Goal: Task Accomplishment & Management: Use online tool/utility

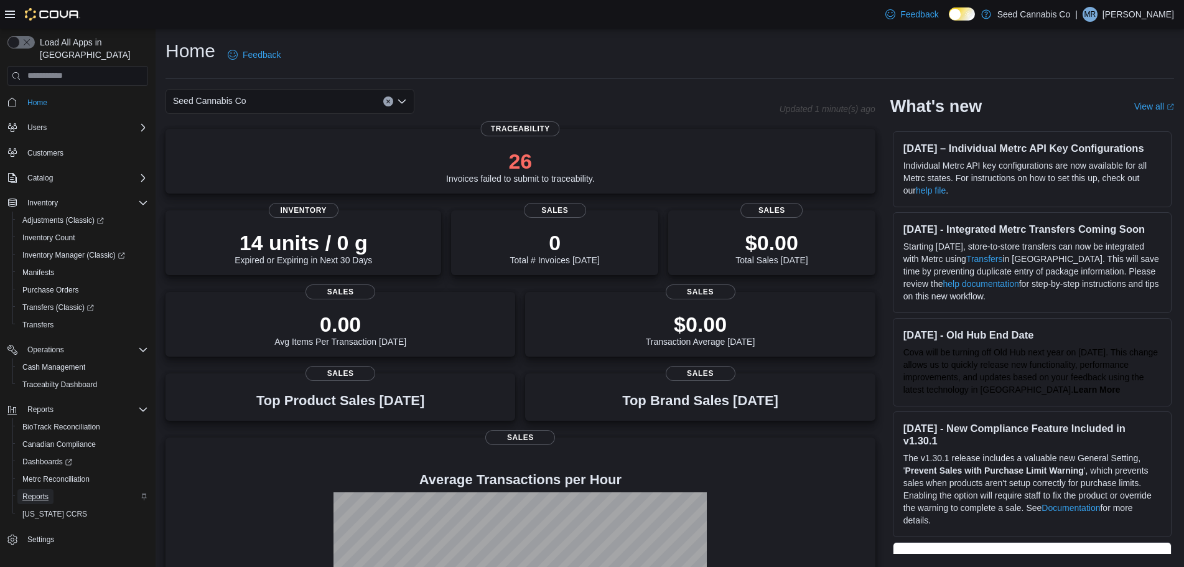
click at [41, 491] on span "Reports" at bounding box center [35, 496] width 26 height 10
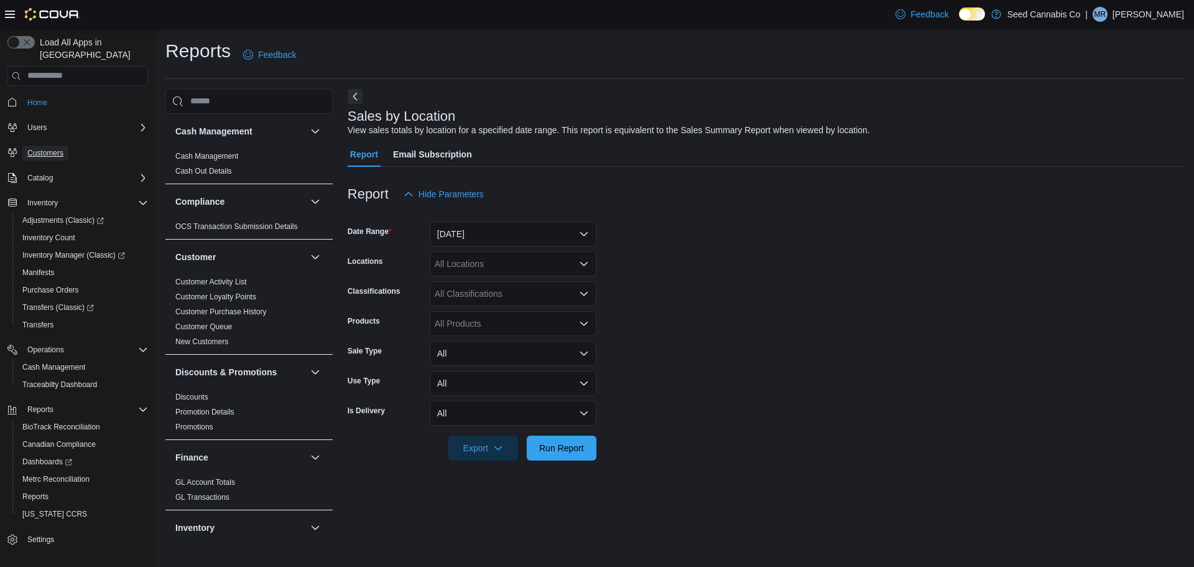
click at [50, 148] on span "Customers" at bounding box center [45, 153] width 36 height 10
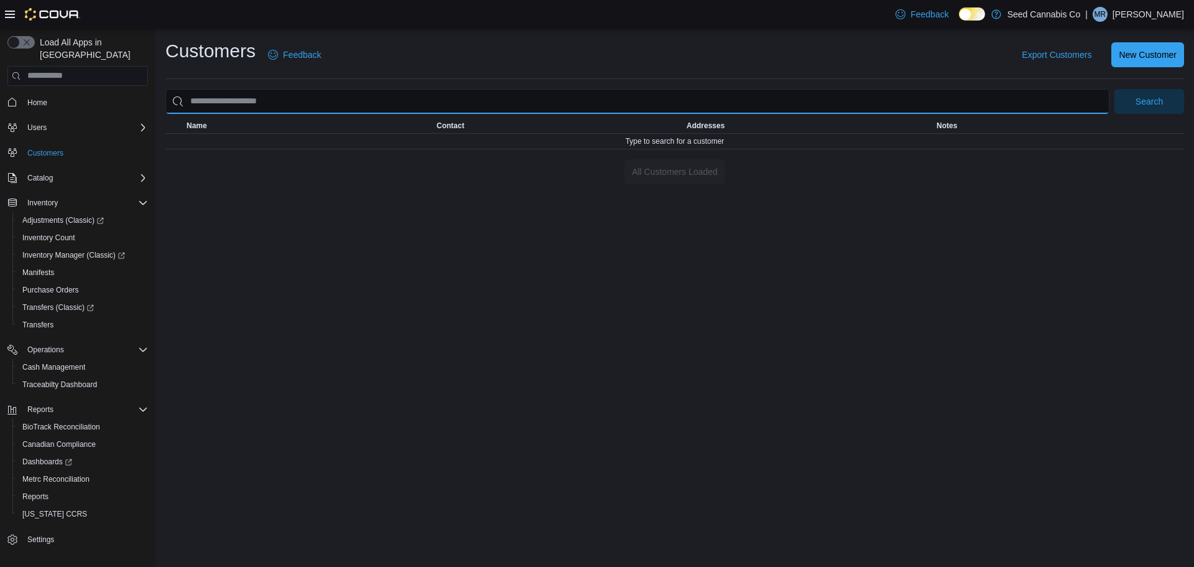
click at [237, 105] on input "search" at bounding box center [637, 101] width 944 height 25
type input "*********"
click at [1115, 89] on button "Search" at bounding box center [1150, 101] width 70 height 25
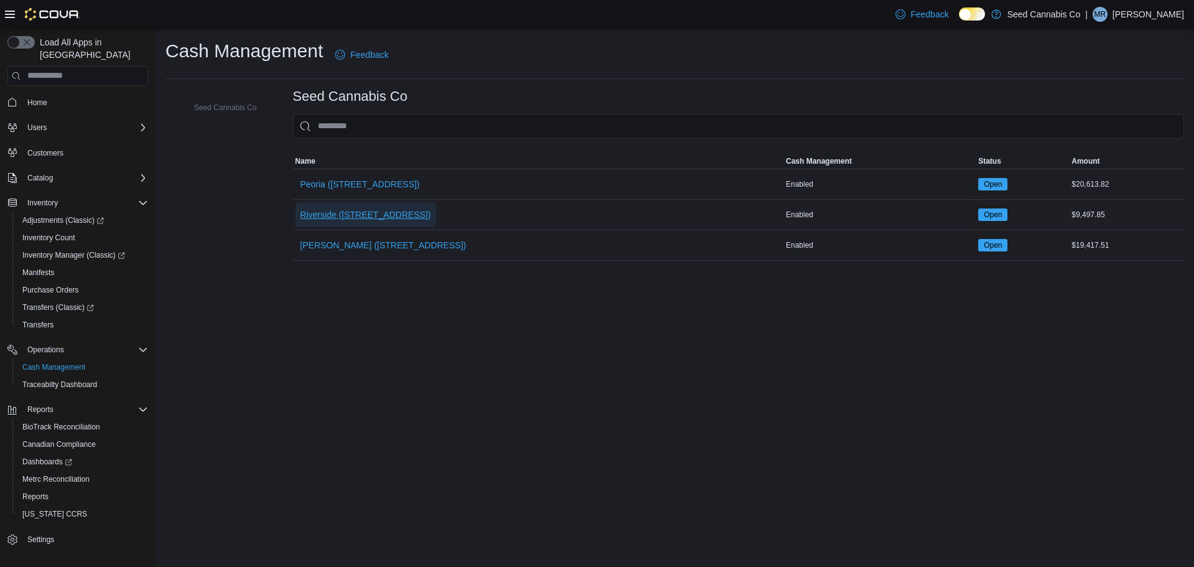
click at [365, 210] on span "Riverside ([STREET_ADDRESS])" at bounding box center [365, 214] width 131 height 12
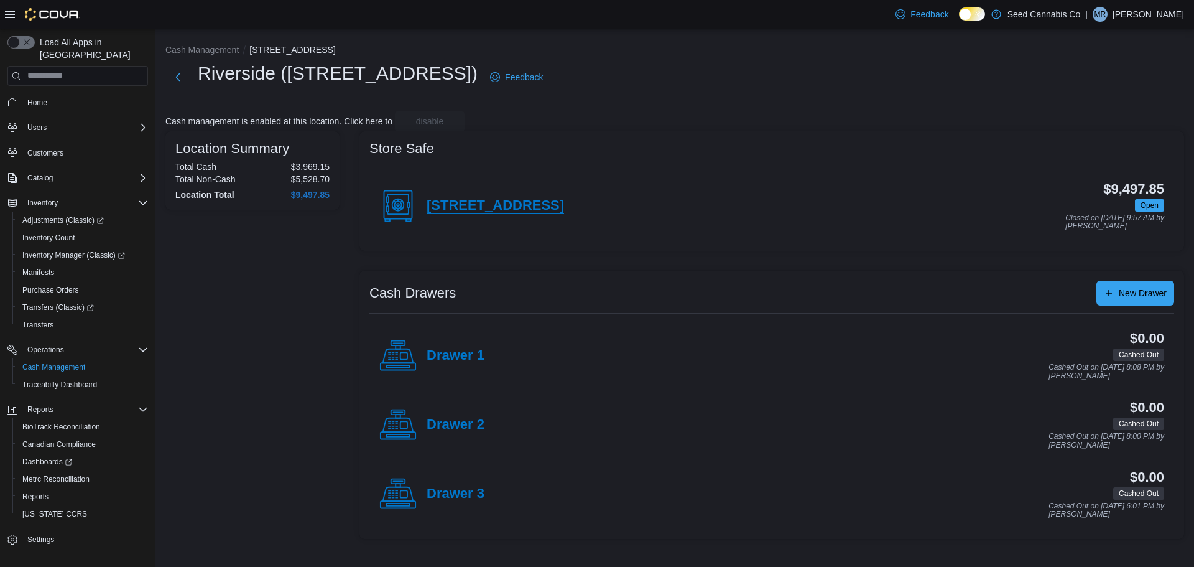
click at [492, 208] on h4 "[STREET_ADDRESS]" at bounding box center [495, 206] width 137 height 16
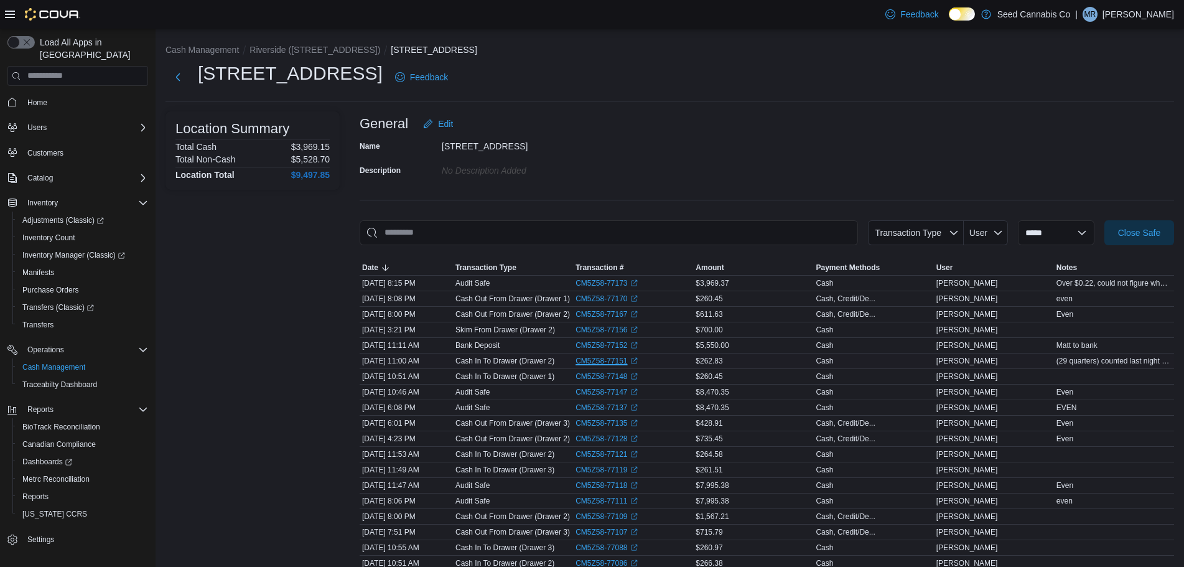
click at [628, 359] on link "CM5Z58-77151 (opens in a new tab or window)" at bounding box center [606, 361] width 62 height 10
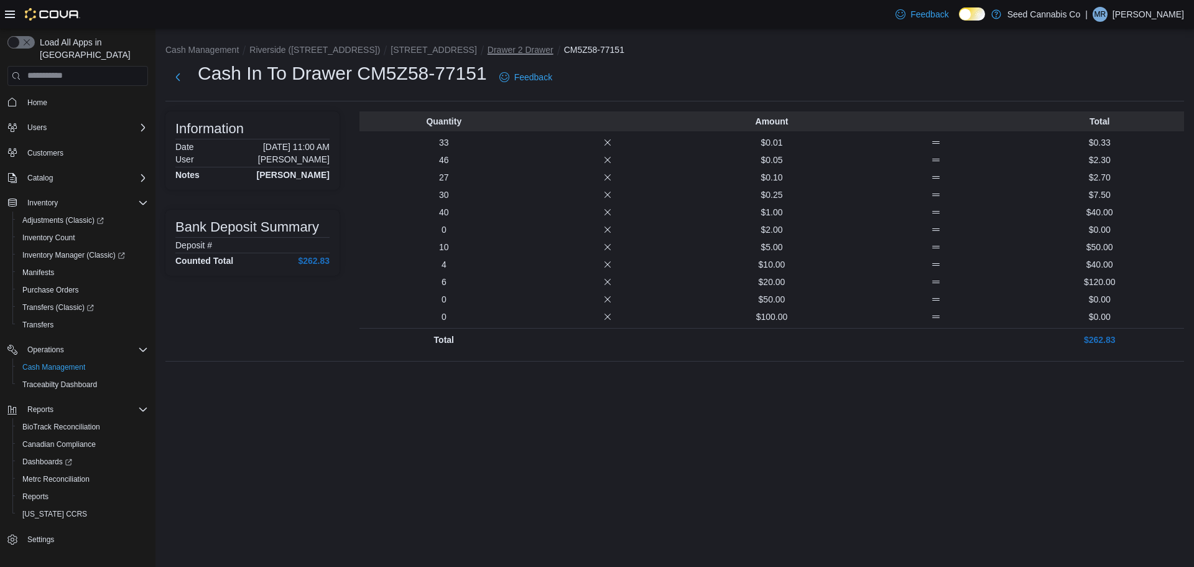
click at [488, 49] on button "Drawer 2 Drawer" at bounding box center [521, 50] width 66 height 10
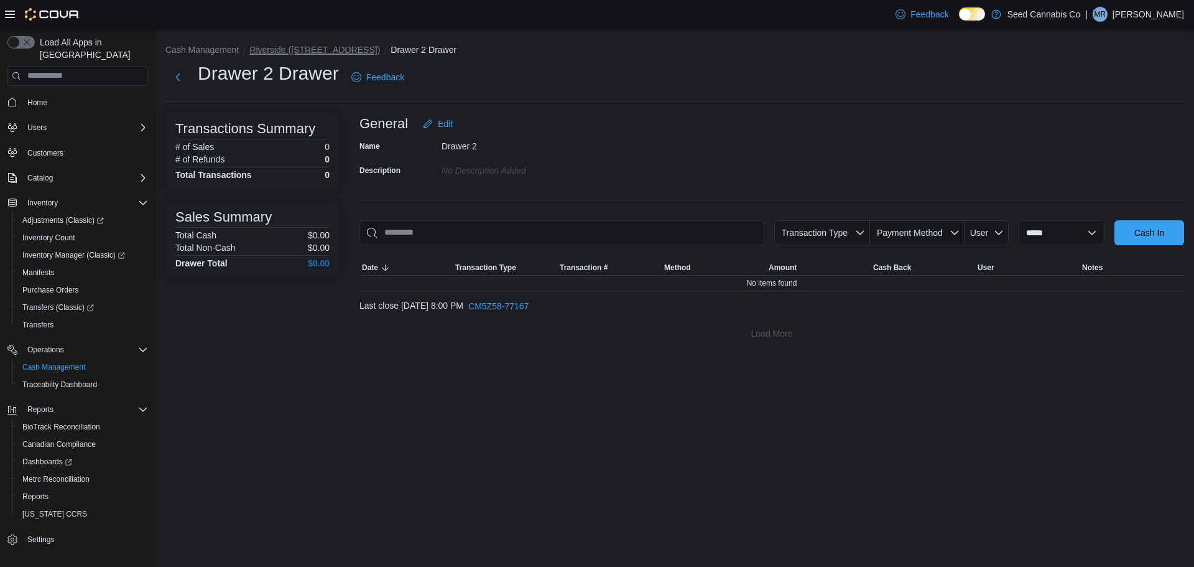
click at [314, 47] on button "Riverside ([STREET_ADDRESS])" at bounding box center [314, 50] width 131 height 10
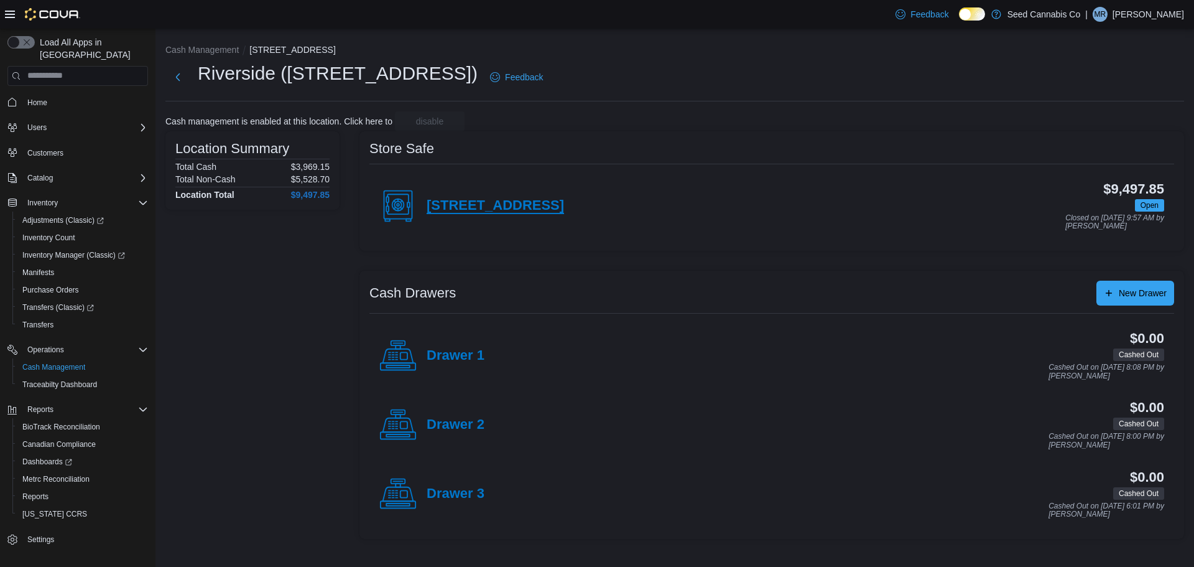
click at [481, 198] on h4 "[STREET_ADDRESS]" at bounding box center [495, 206] width 137 height 16
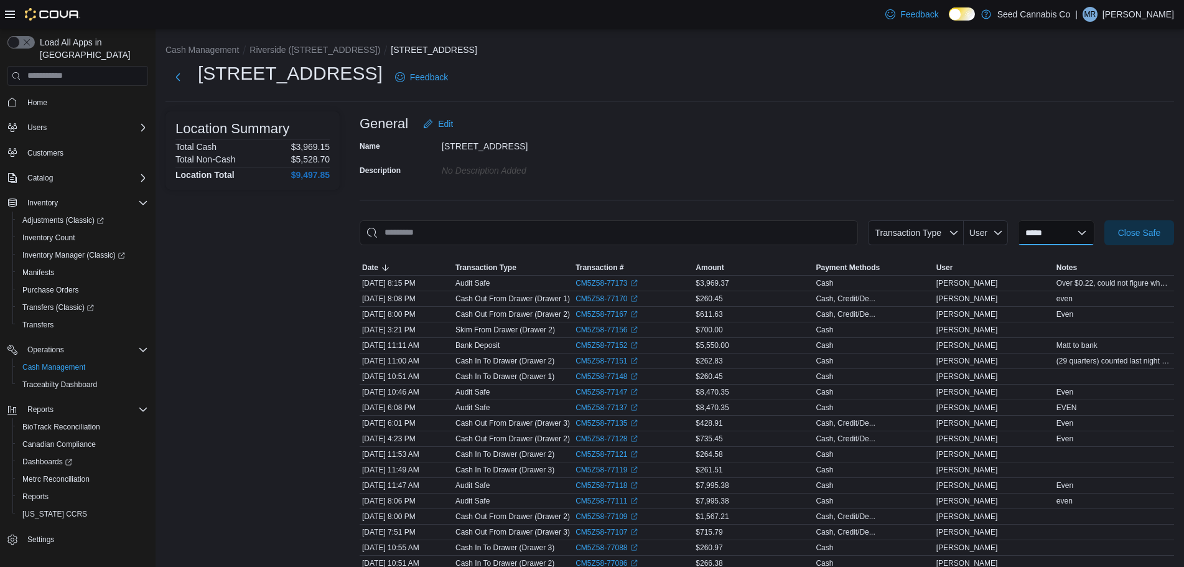
click at [1073, 231] on select "**********" at bounding box center [1056, 232] width 77 height 25
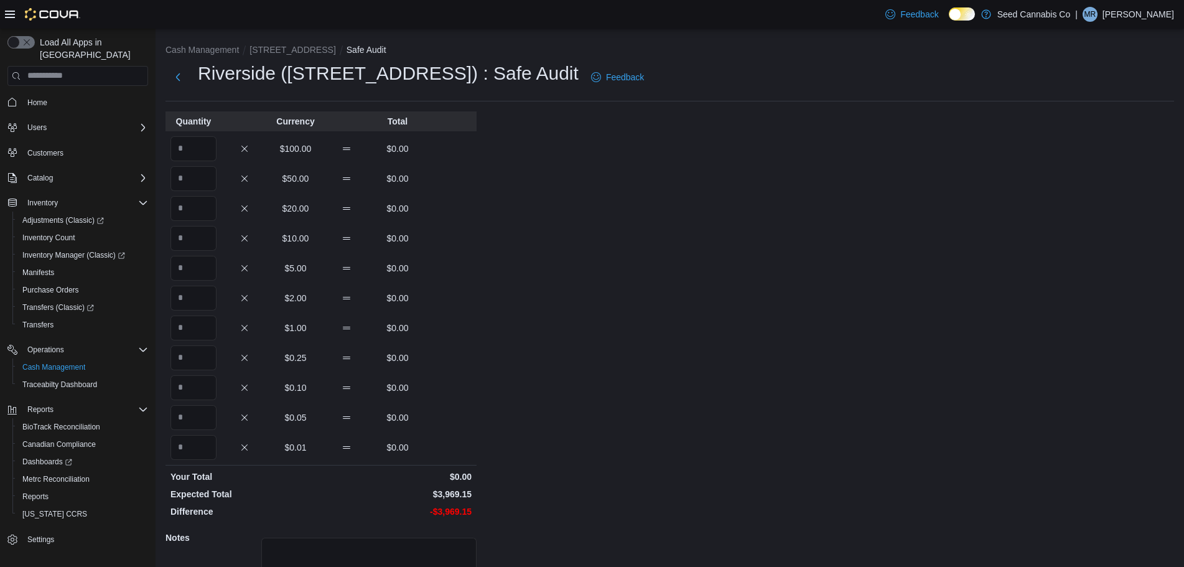
scroll to position [111, 0]
